Goal: Information Seeking & Learning: Learn about a topic

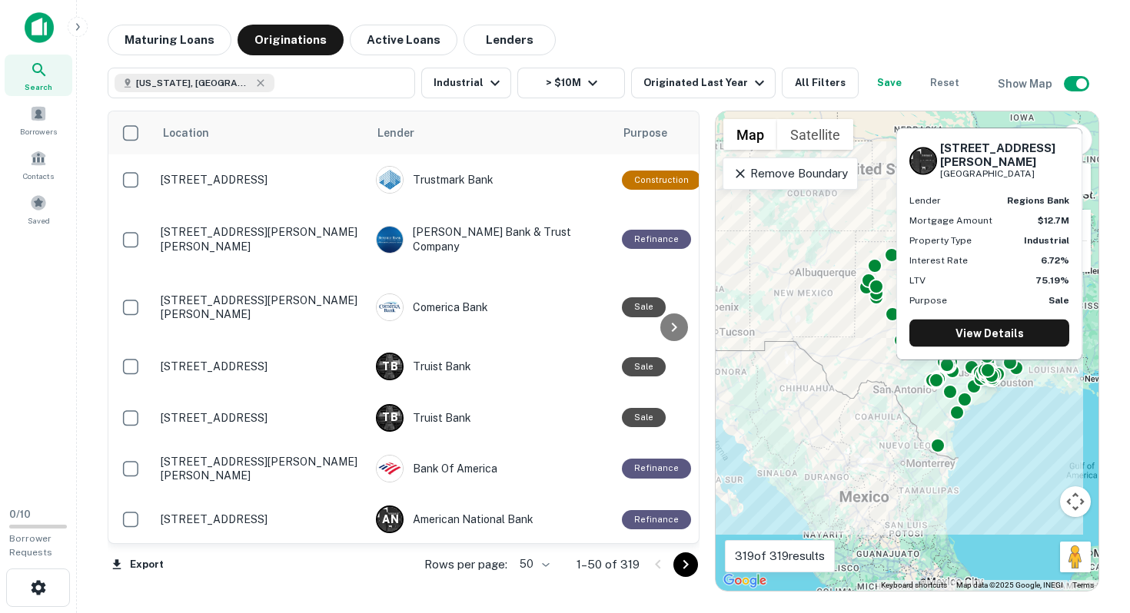
scroll to position [2517, 0]
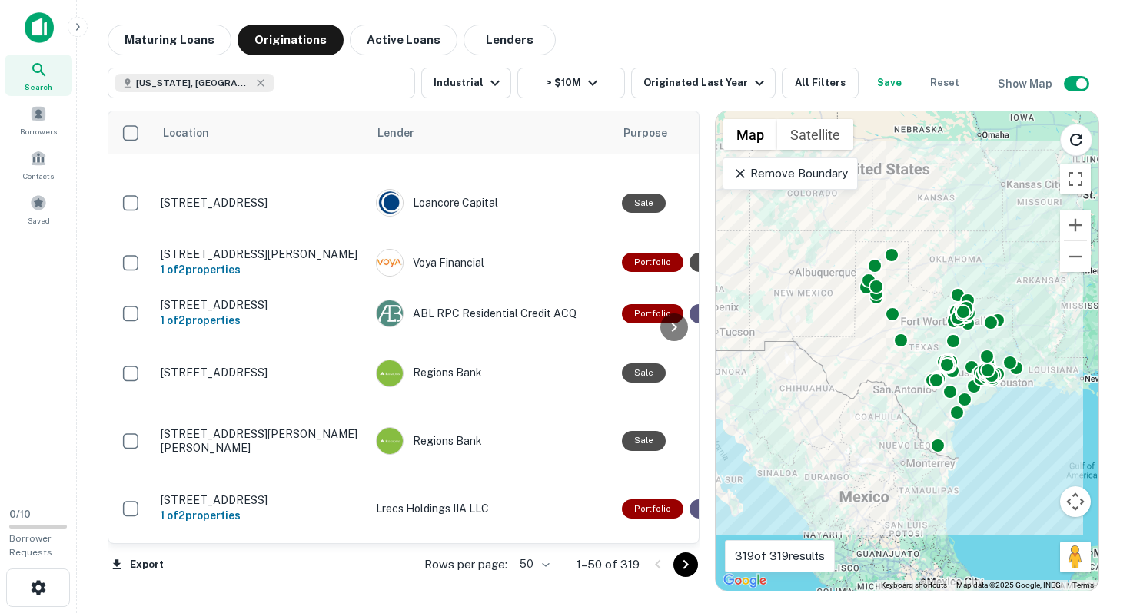
click at [683, 563] on icon "Go to next page" at bounding box center [685, 565] width 18 height 18
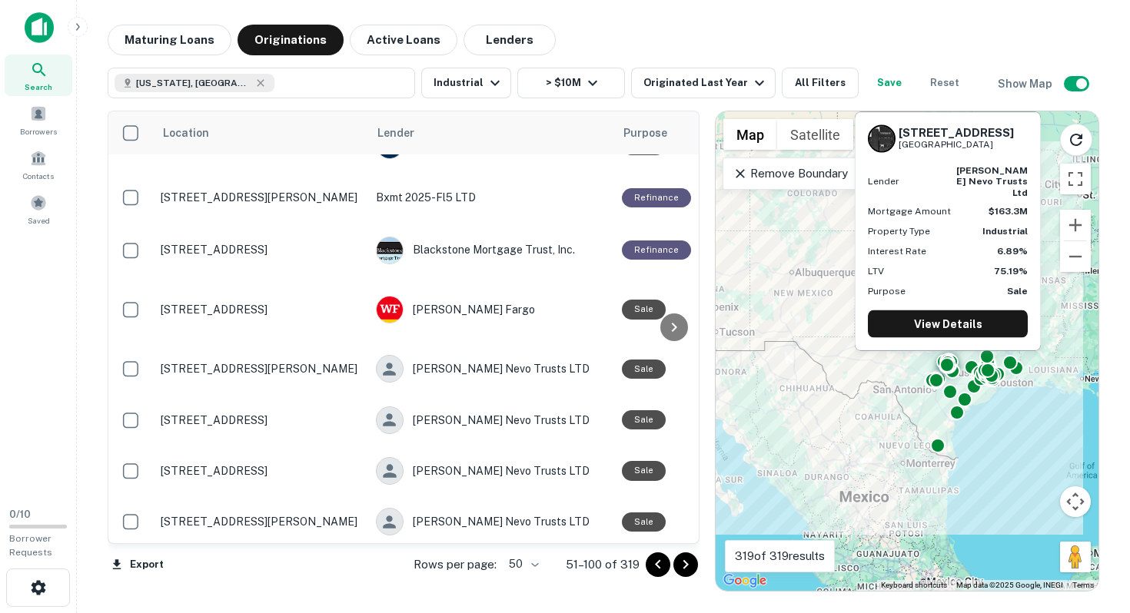
scroll to position [2386, 0]
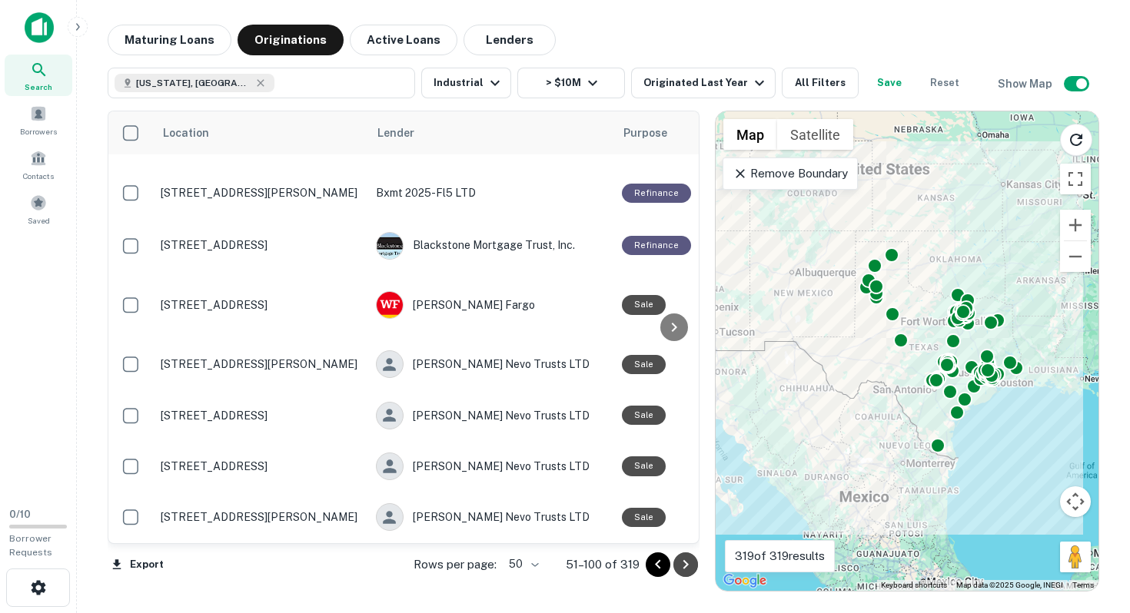
click at [684, 569] on icon "Go to next page" at bounding box center [685, 565] width 18 height 18
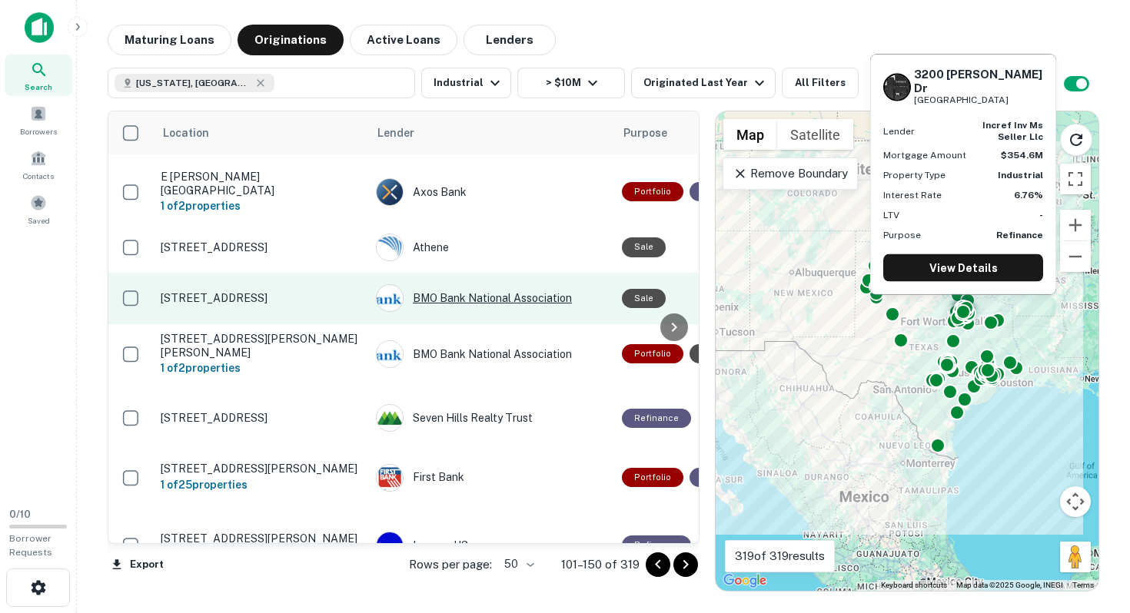
scroll to position [2470, 0]
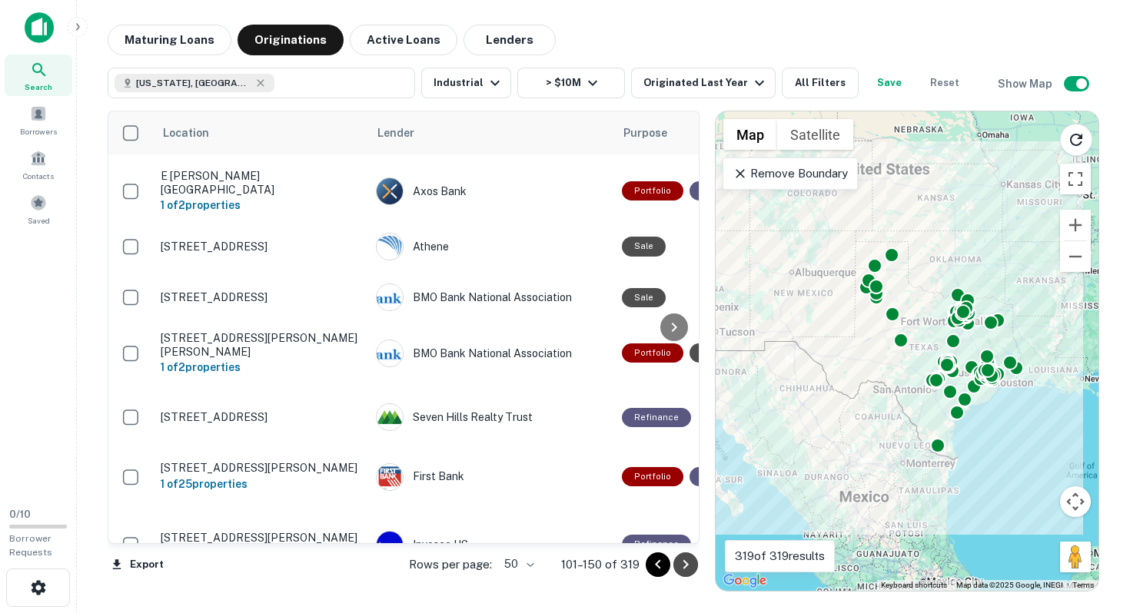
click at [683, 573] on icon "Go to next page" at bounding box center [685, 565] width 18 height 18
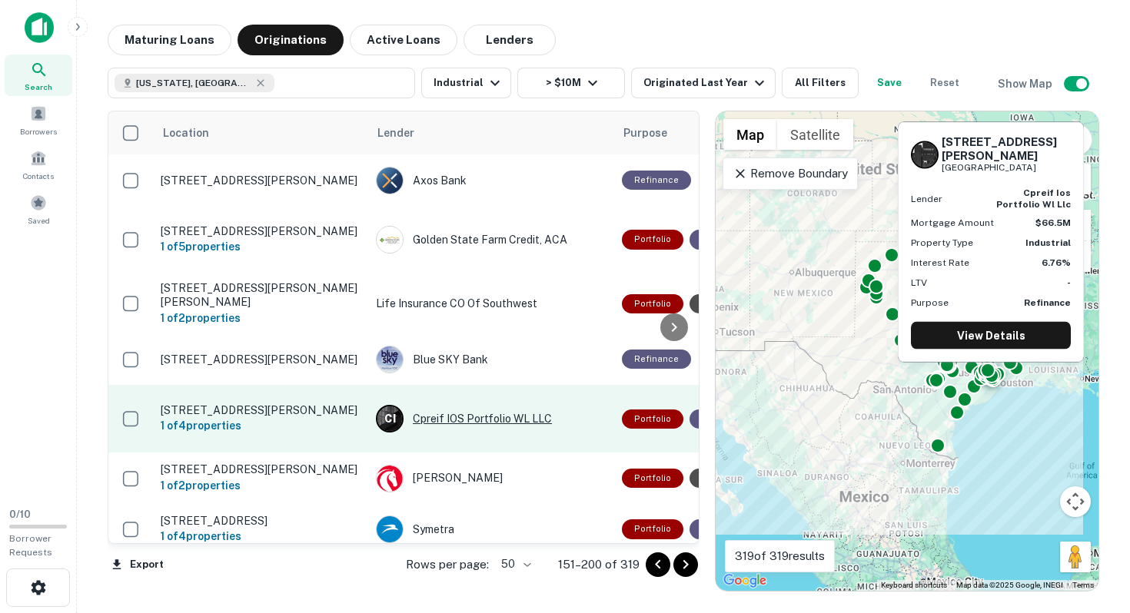
scroll to position [2474, 0]
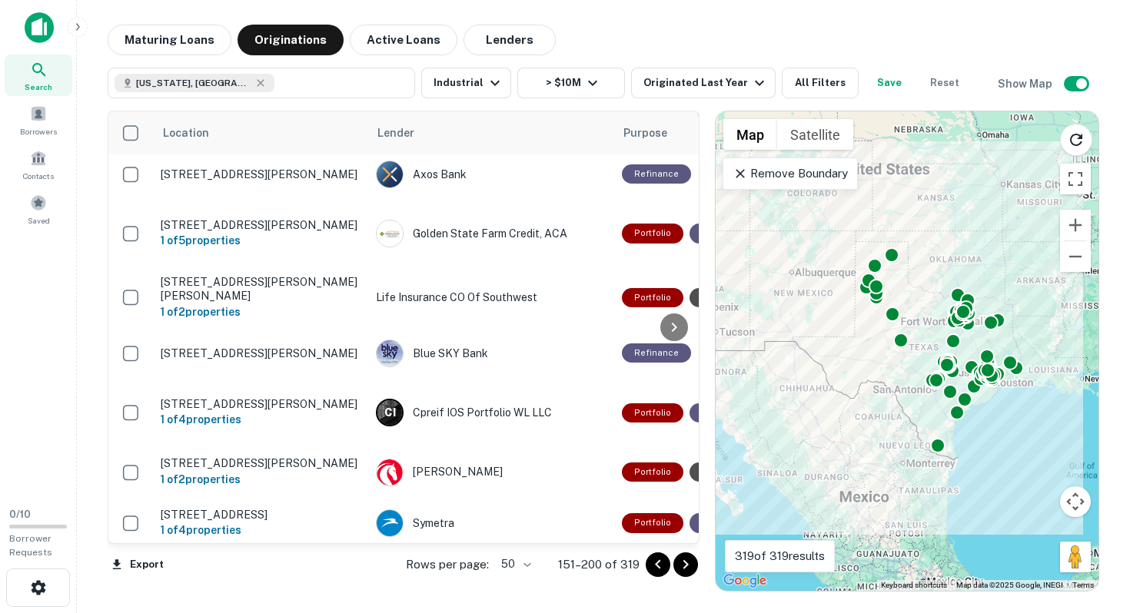
click at [680, 564] on icon "Go to next page" at bounding box center [685, 565] width 18 height 18
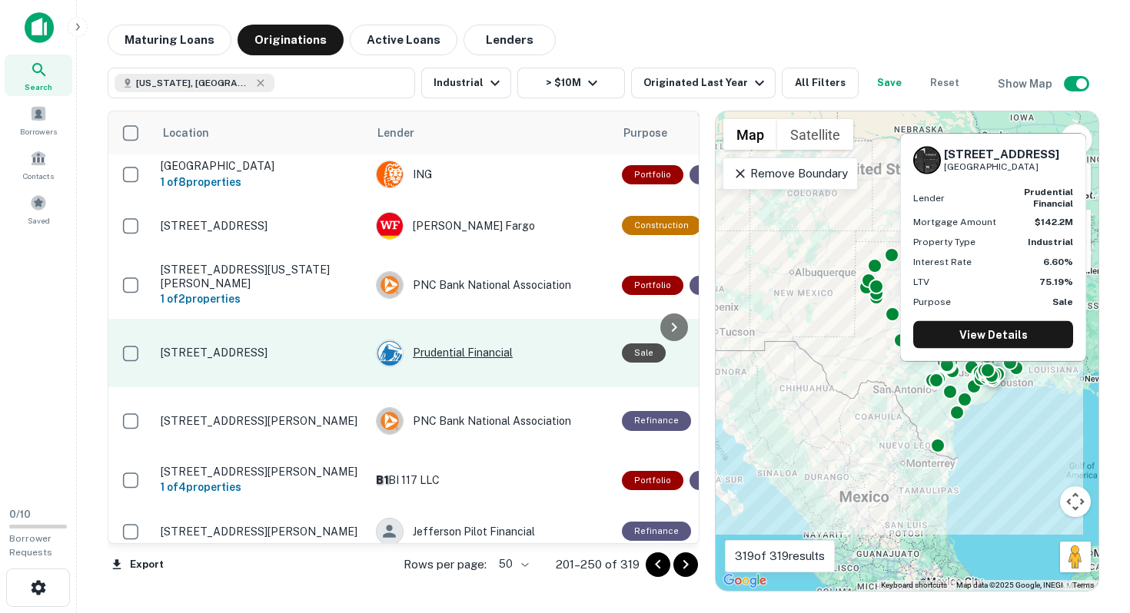
scroll to position [2542, 0]
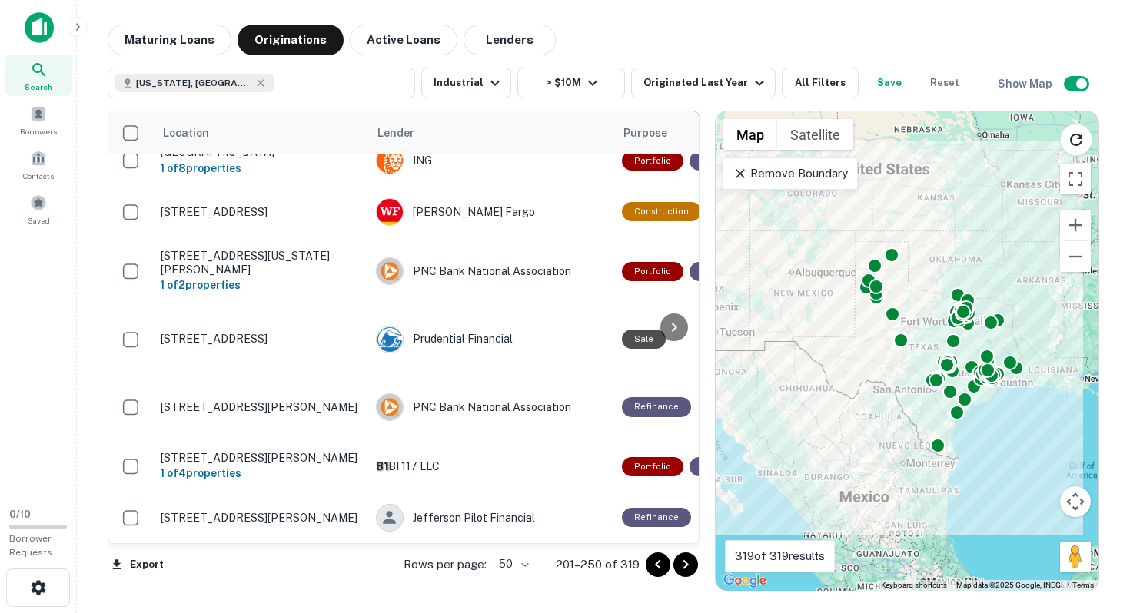
click at [690, 564] on icon "Go to next page" at bounding box center [685, 565] width 18 height 18
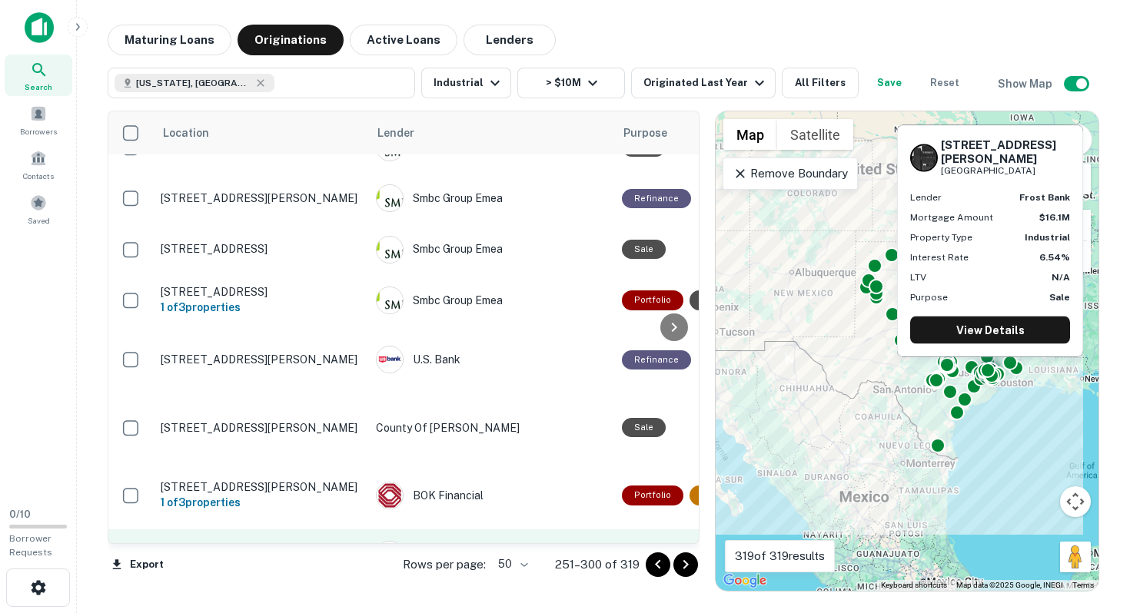
scroll to position [2483, 0]
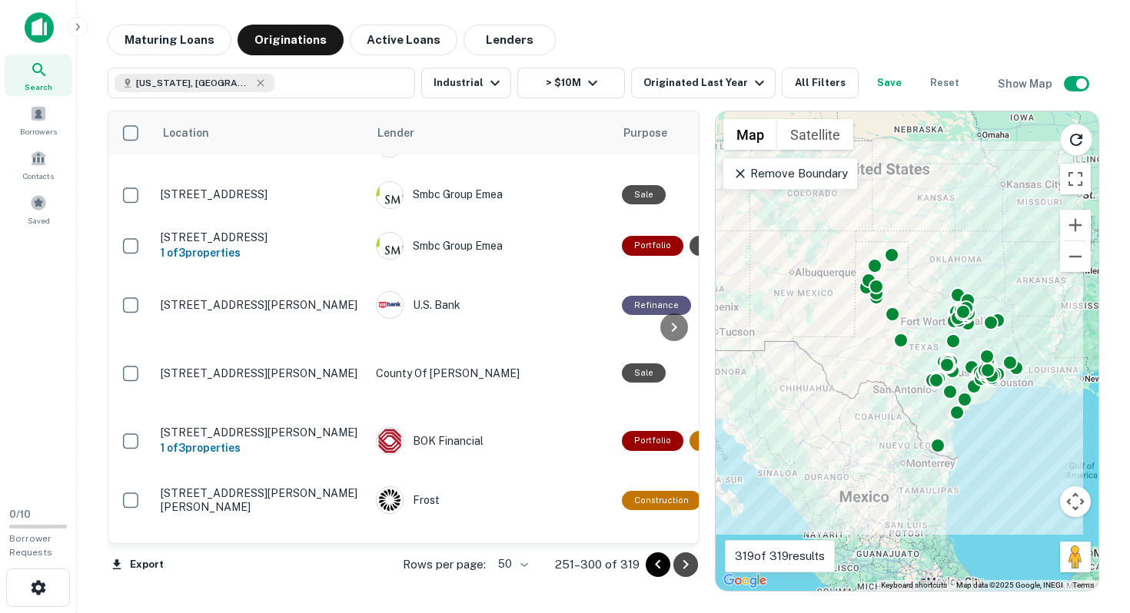
click at [681, 566] on icon "Go to next page" at bounding box center [685, 565] width 18 height 18
